Goal: Find contact information: Find contact information

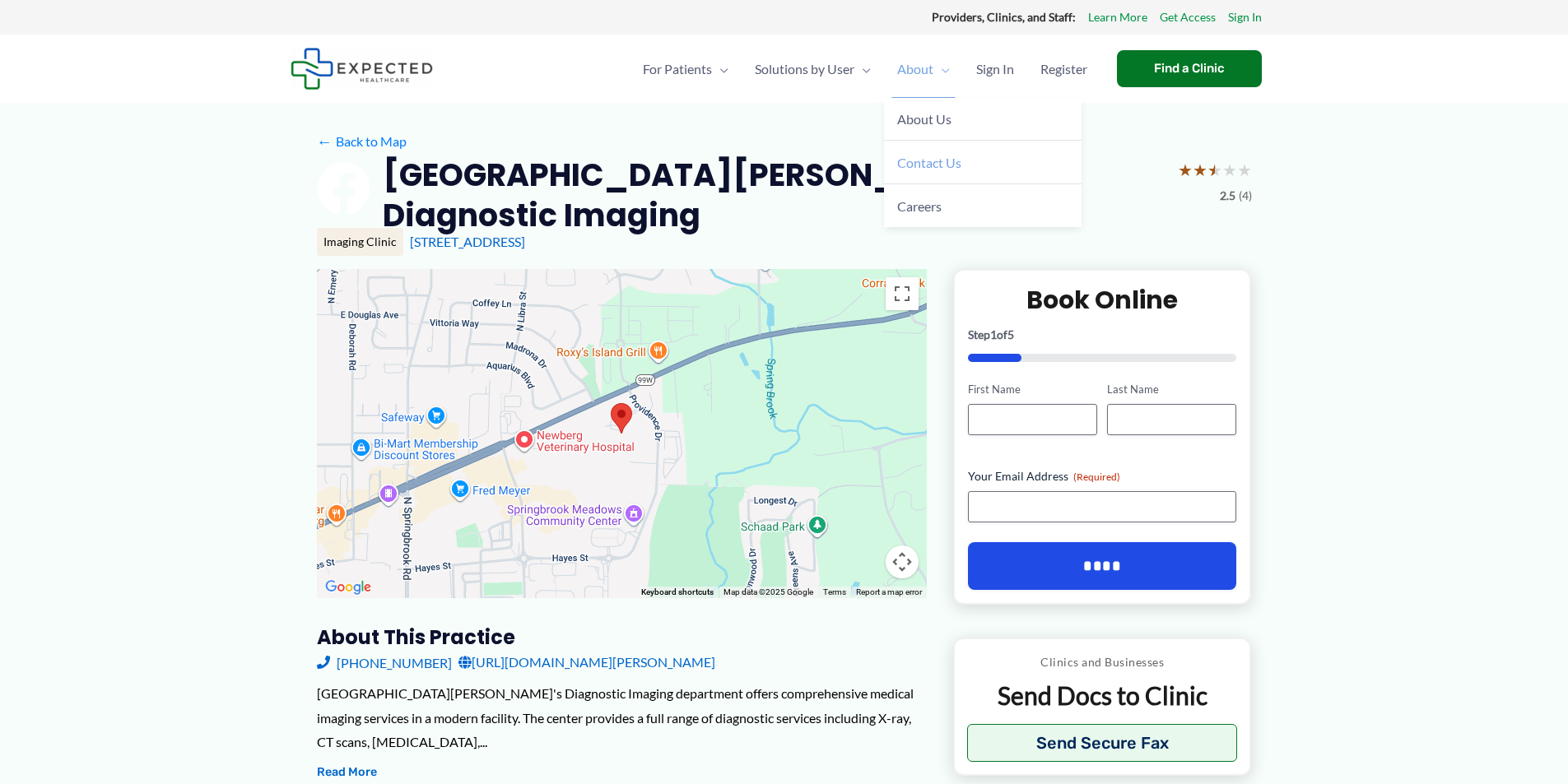
click at [937, 152] on link "Contact Us" at bounding box center [983, 162] width 198 height 43
drag, startPoint x: 11, startPoint y: 36, endPoint x: 223, endPoint y: 232, distance: 288.7
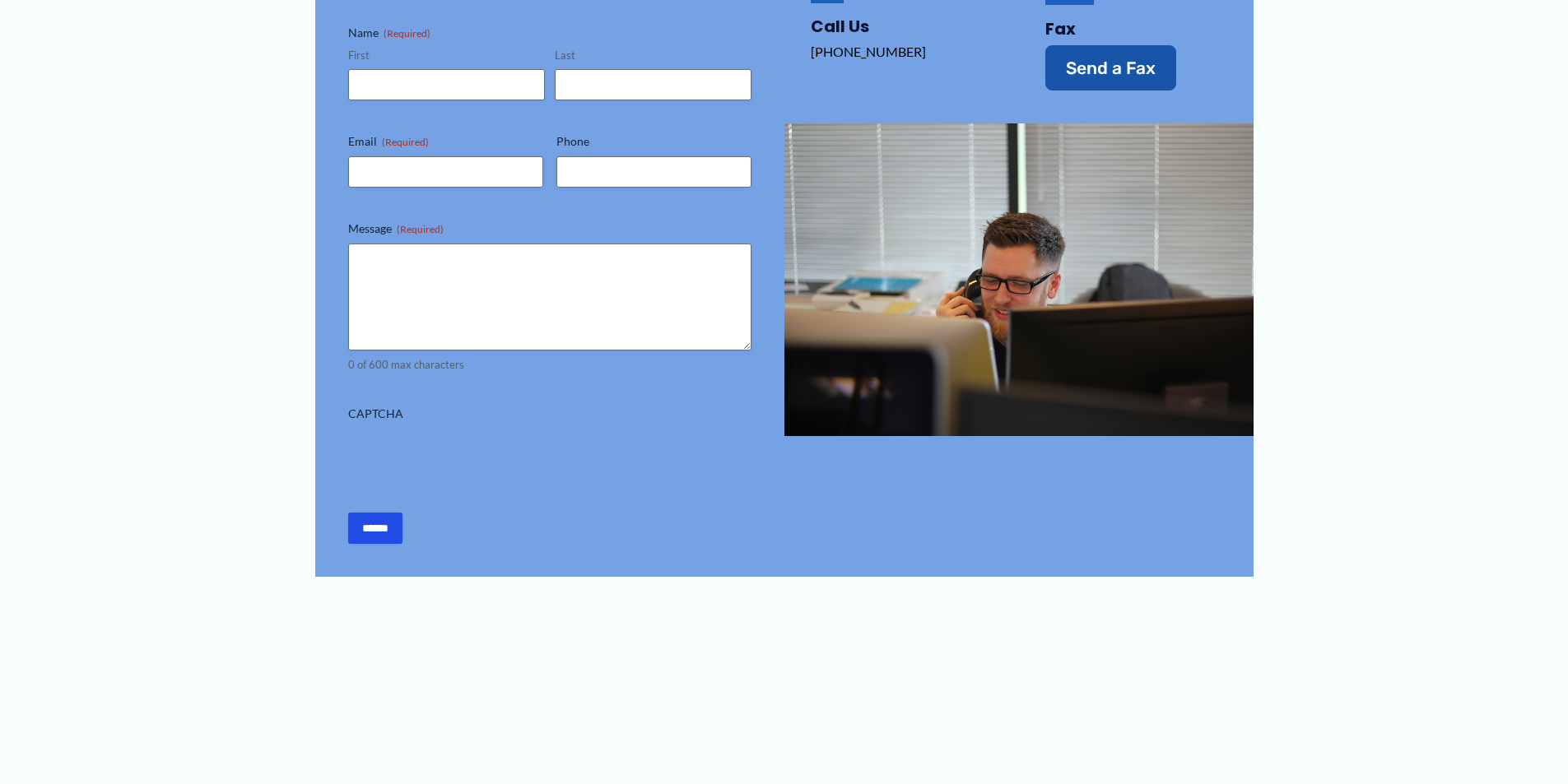
scroll to position [845, 0]
